Goal: Find contact information: Find contact information

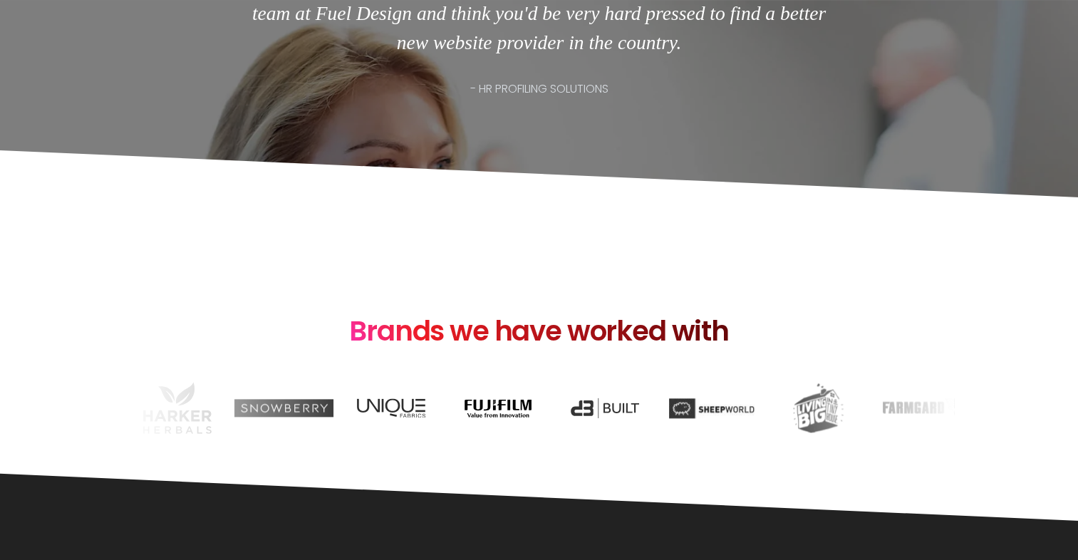
scroll to position [1710, 0]
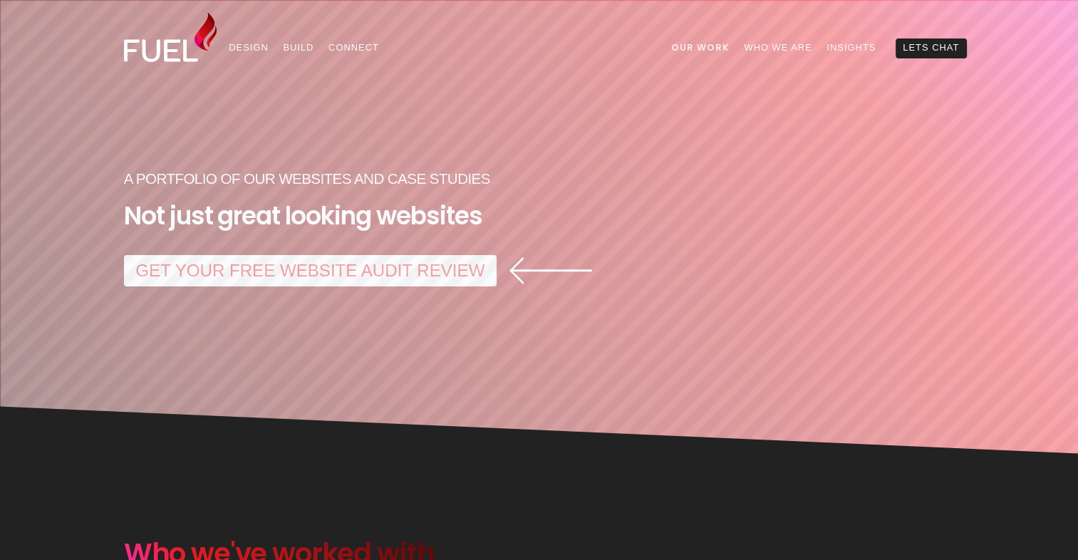
click at [688, 51] on link "Our Work" at bounding box center [699, 48] width 73 height 20
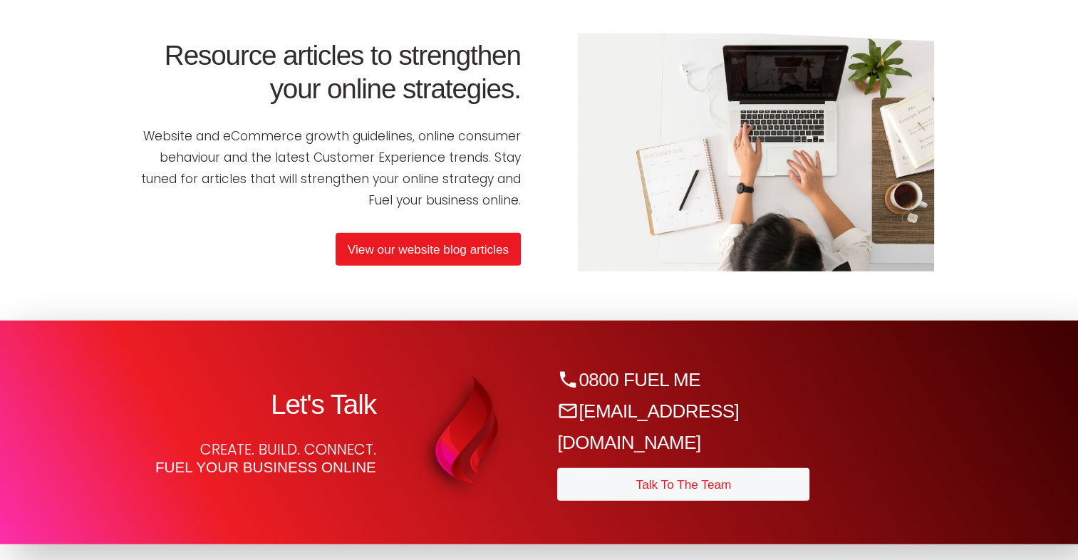
scroll to position [3918, 0]
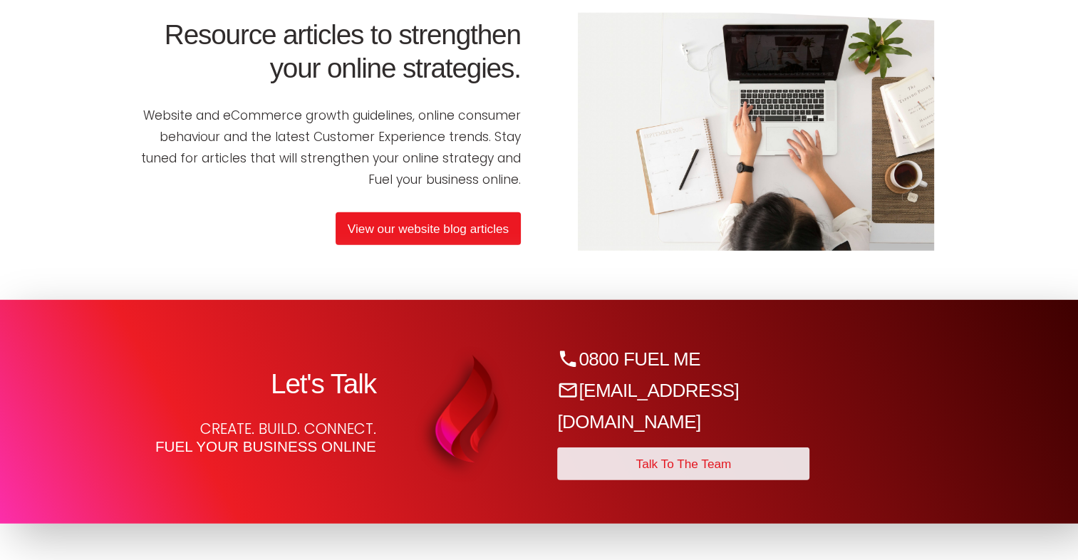
click at [695, 449] on link "Talk To The Team" at bounding box center [683, 463] width 252 height 33
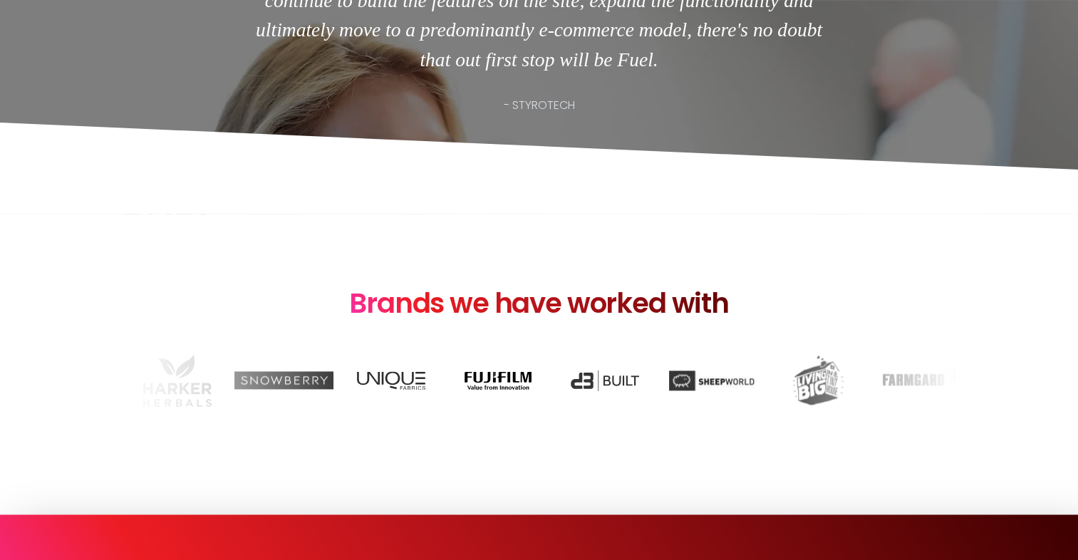
scroll to position [2066, 0]
